Goal: Task Accomplishment & Management: Manage account settings

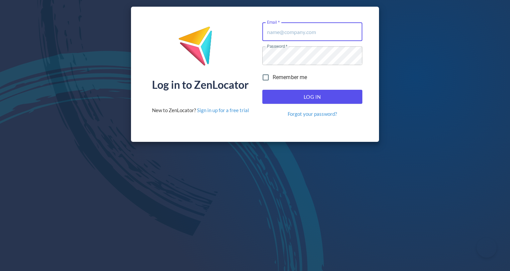
type input "[EMAIL_ADDRESS][DOMAIN_NAME]"
click at [348, 98] on span "Log In" at bounding box center [312, 96] width 85 height 9
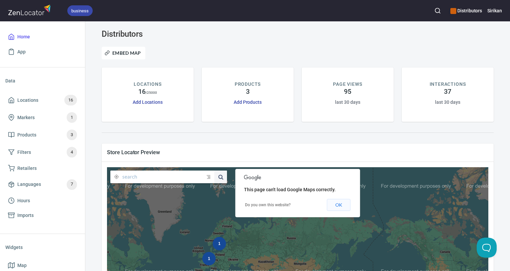
click at [336, 207] on button "OK" at bounding box center [339, 205] width 24 height 12
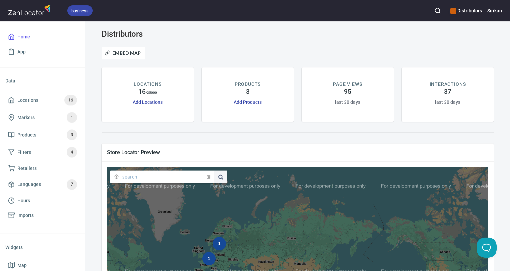
click at [502, 10] on div "business Distributors [PERSON_NAME]" at bounding box center [255, 10] width 510 height 21
click at [490, 14] on h6 "Sirikan" at bounding box center [495, 10] width 15 height 7
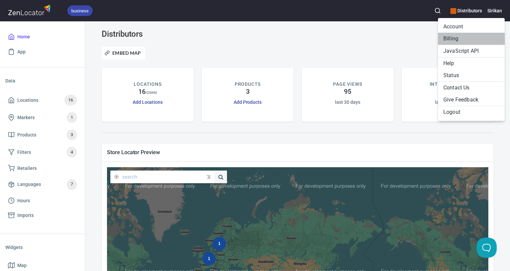
click at [472, 39] on li "Billing" at bounding box center [471, 39] width 67 height 12
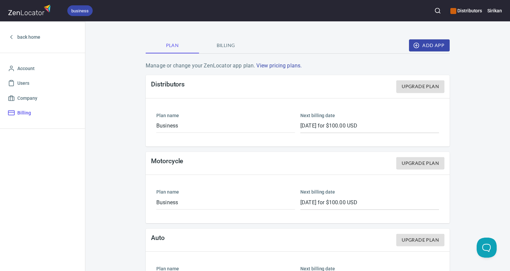
click at [215, 43] on span "Billing" at bounding box center [225, 45] width 45 height 8
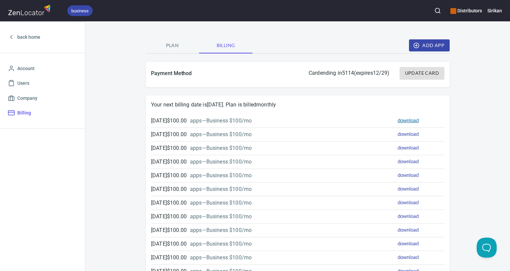
click at [408, 122] on link "download" at bounding box center [408, 120] width 21 height 6
